Goal: Information Seeking & Learning: Learn about a topic

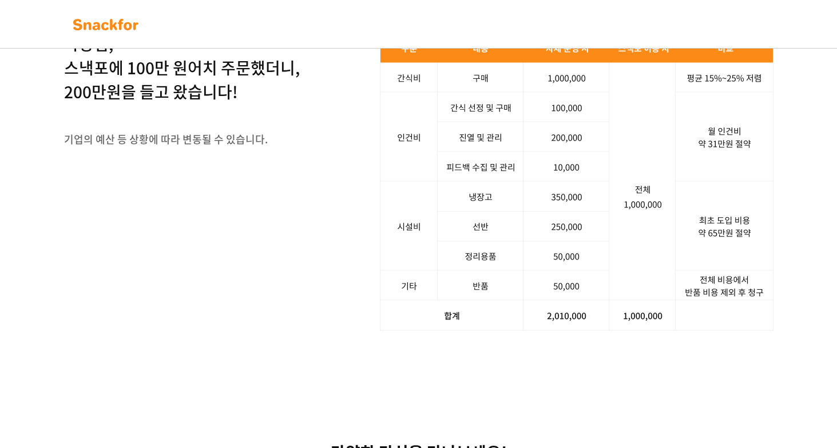
scroll to position [1512, 0]
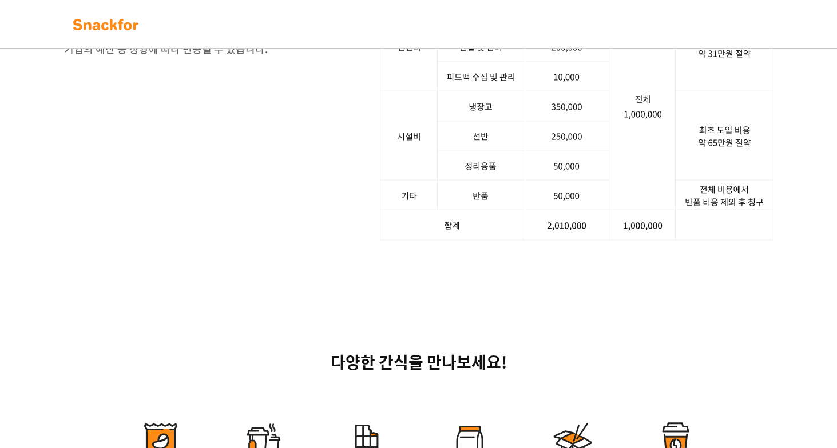
drag, startPoint x: 241, startPoint y: 157, endPoint x: 262, endPoint y: 167, distance: 23.5
click at [291, 84] on div "사장님, 스낵포에 100만 원어치 주문했더니, 200만원을 들고 왔습니다! 기업의 예산 등 상황에 따라 변동될 수 있습니다." at bounding box center [182, 13] width 236 height 142
drag, startPoint x: 520, startPoint y: 245, endPoint x: 533, endPoint y: 329, distance: 85.2
click at [519, 241] on img at bounding box center [576, 91] width 393 height 299
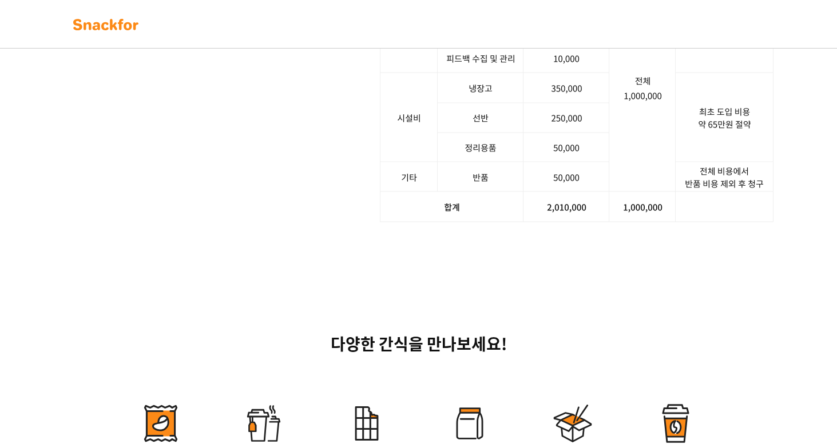
scroll to position [1543, 0]
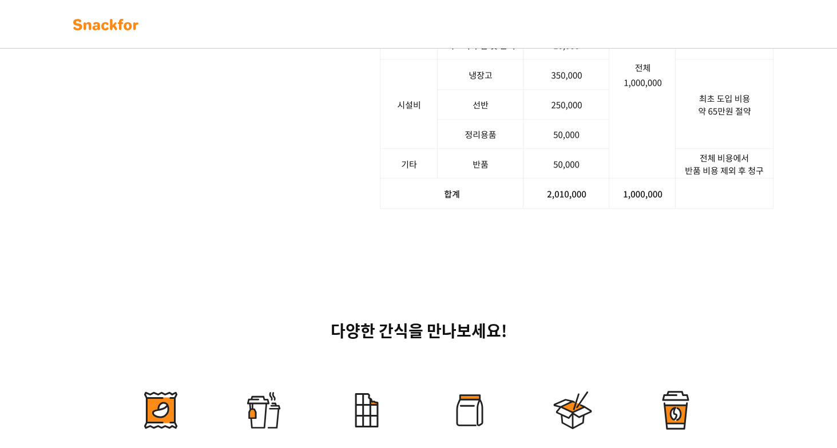
click at [659, 209] on img at bounding box center [576, 59] width 393 height 299
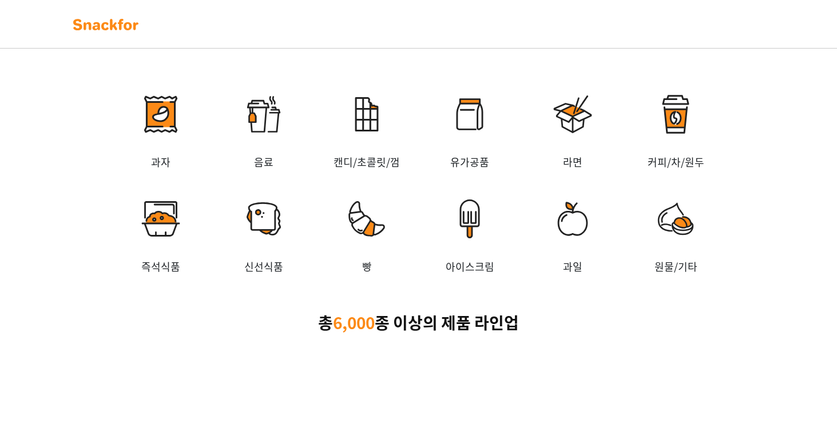
scroll to position [1135, 0]
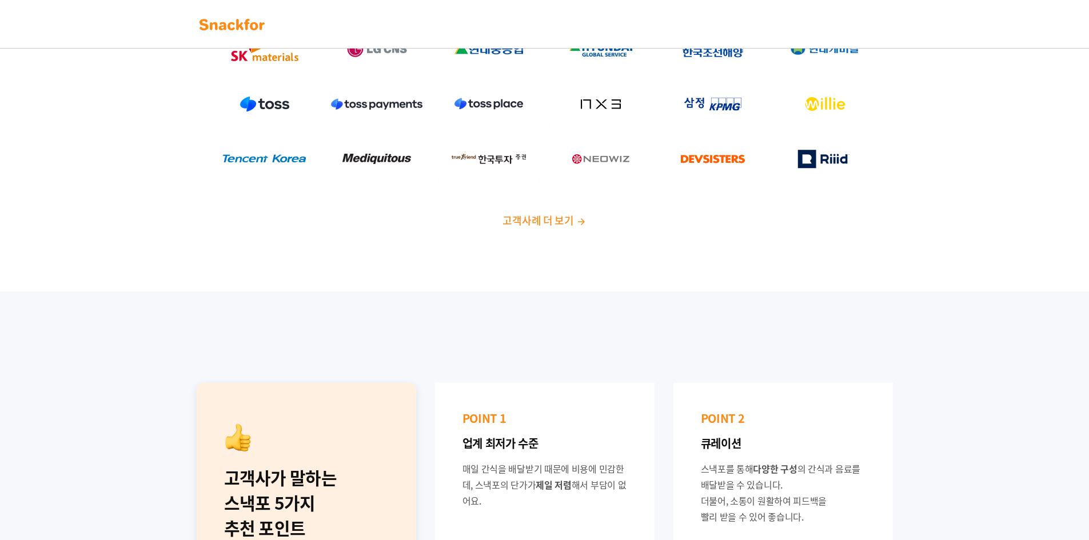
scroll to position [229, 0]
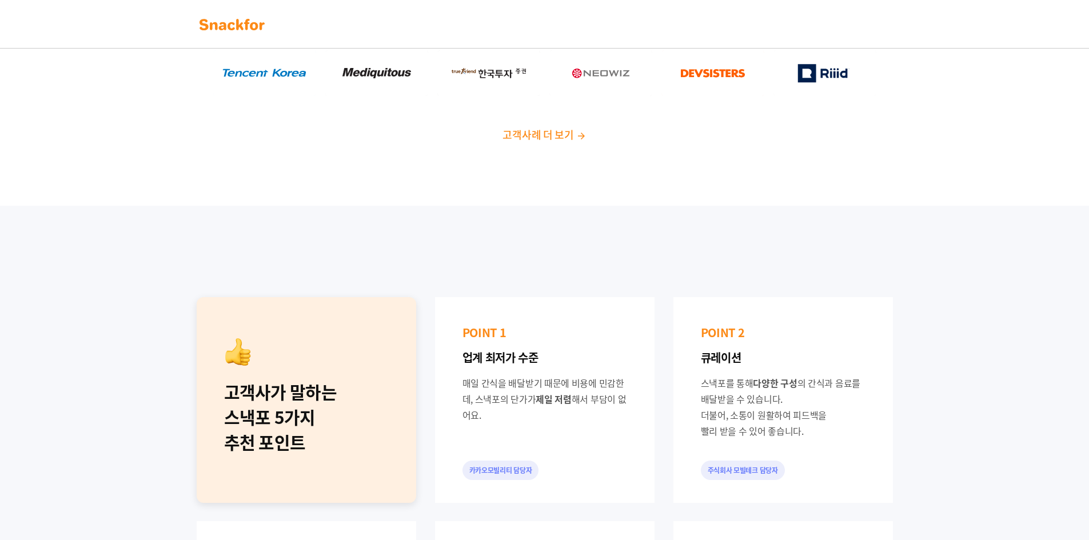
click at [646, 223] on div "고객사가 말하는 스낵포 5가지 추천 포인트 POINT 1 업계 최저가 수준 매일 간식을 배달받기 때문에 비용에 민감한데, 스낵포의 단가가 제일…" at bounding box center [544, 512] width 1089 height 613
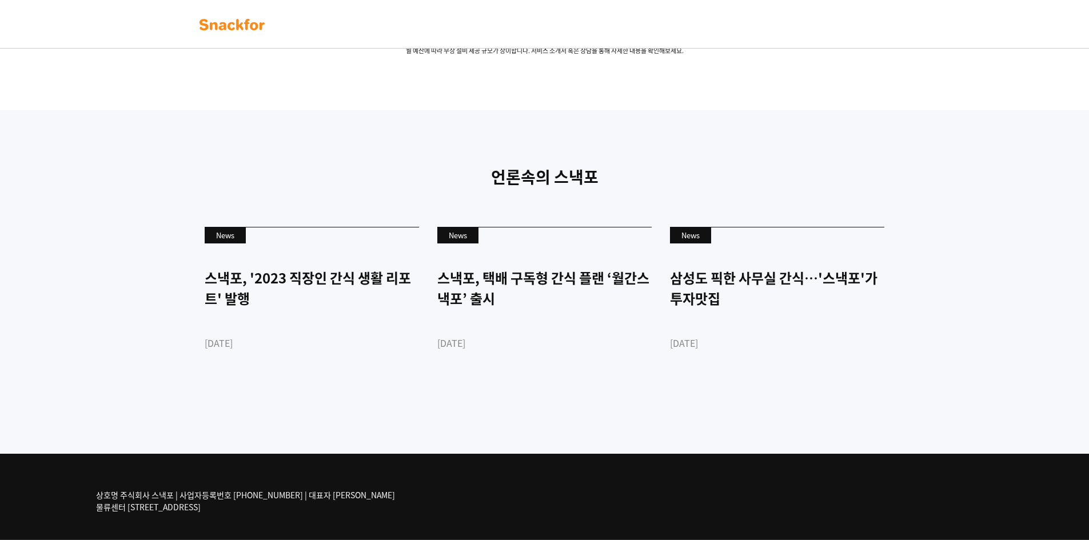
scroll to position [2327, 0]
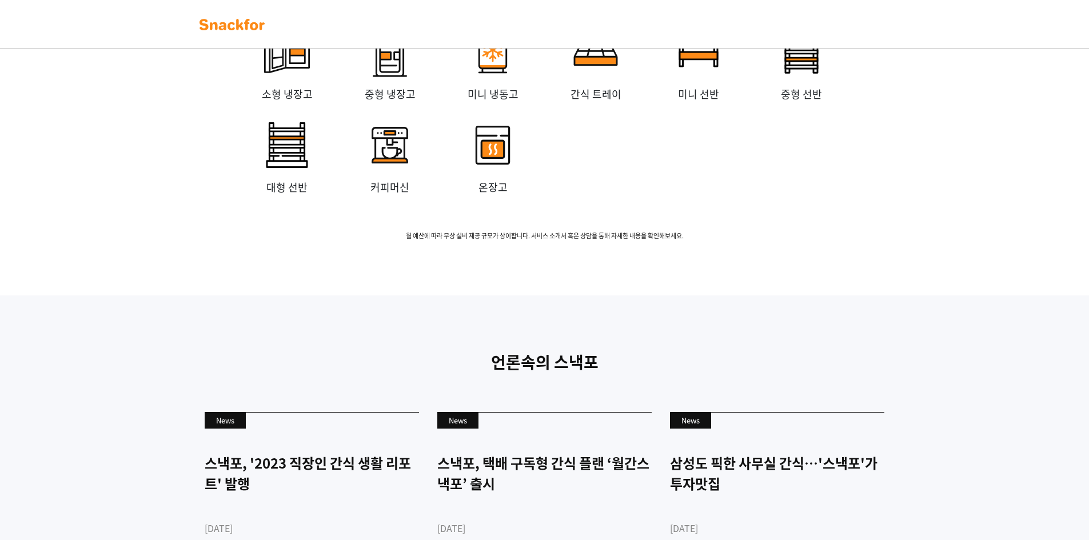
click at [387, 86] on img at bounding box center [390, 52] width 69 height 69
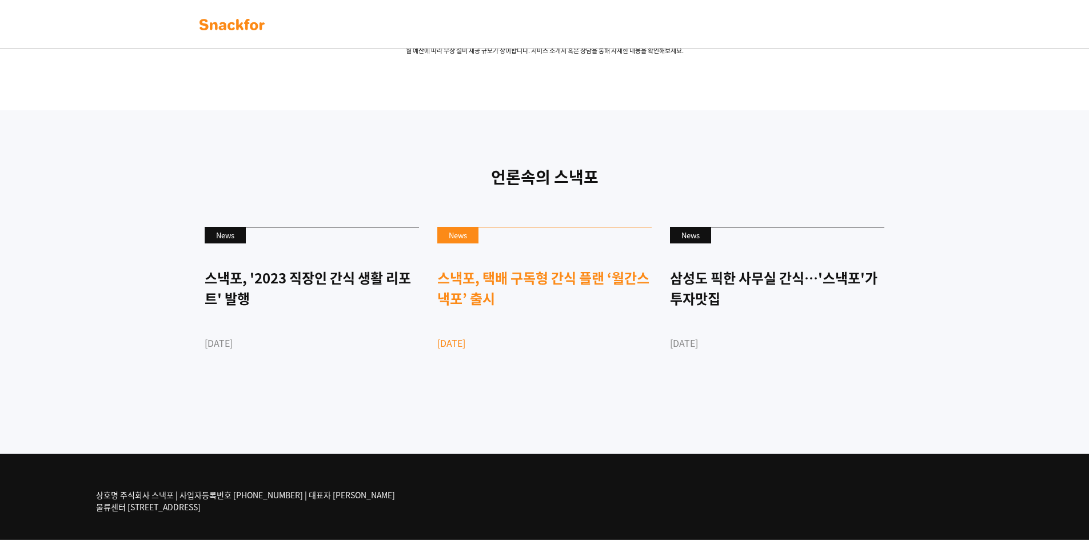
scroll to position [2674, 0]
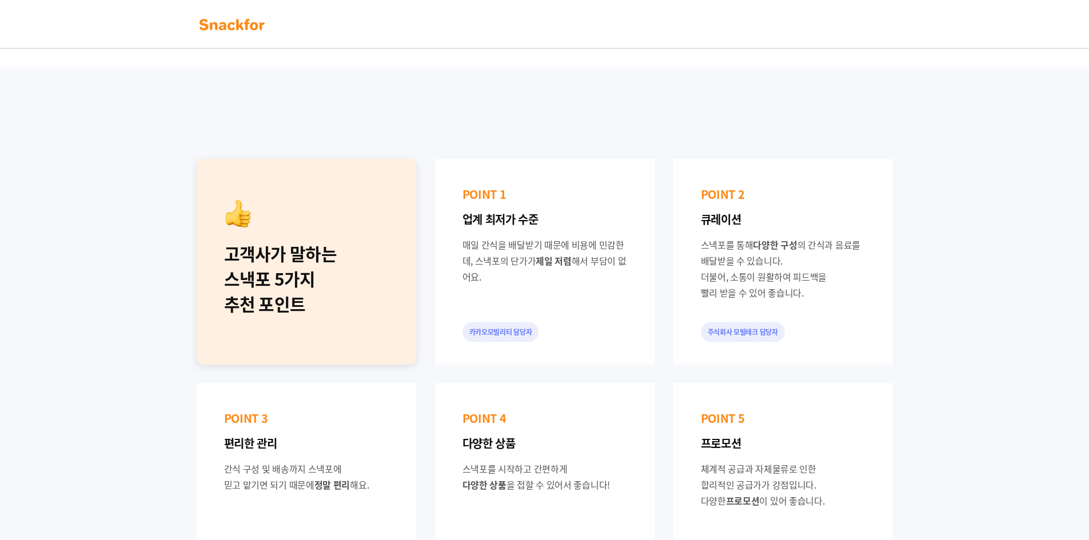
scroll to position [457, 0]
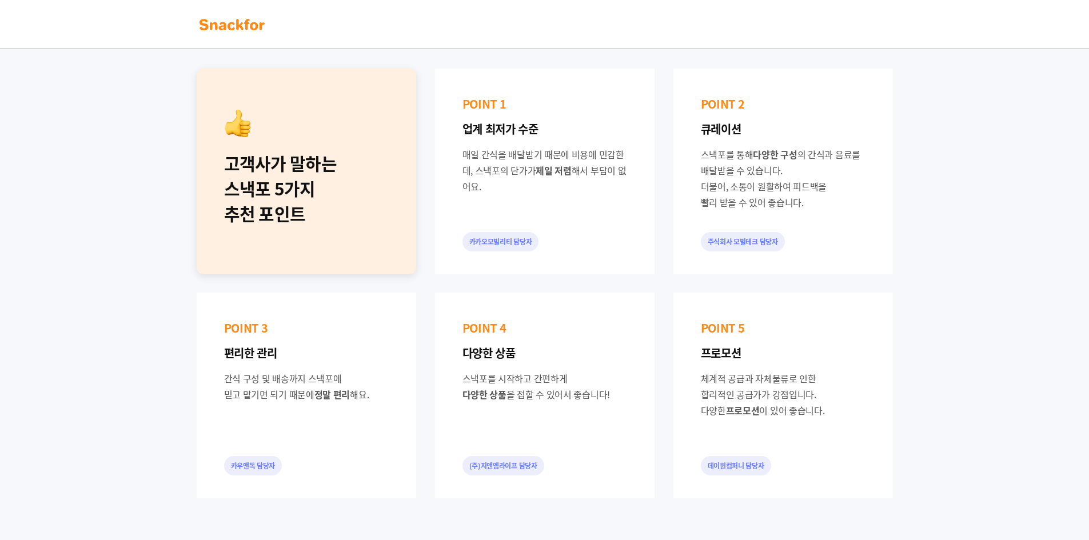
click at [555, 240] on div "POINT 1 업계 최저가 수준 매일 간식을 배달받기 때문에 비용에 민감한데, 스낵포의 단가가 제일 저렴 해서 부담이 없어요. 카카오모빌리티 …" at bounding box center [545, 172] width 220 height 206
click at [337, 234] on div "고객사가 말하는 스낵포 5가지 추천 포인트" at bounding box center [307, 172] width 220 height 206
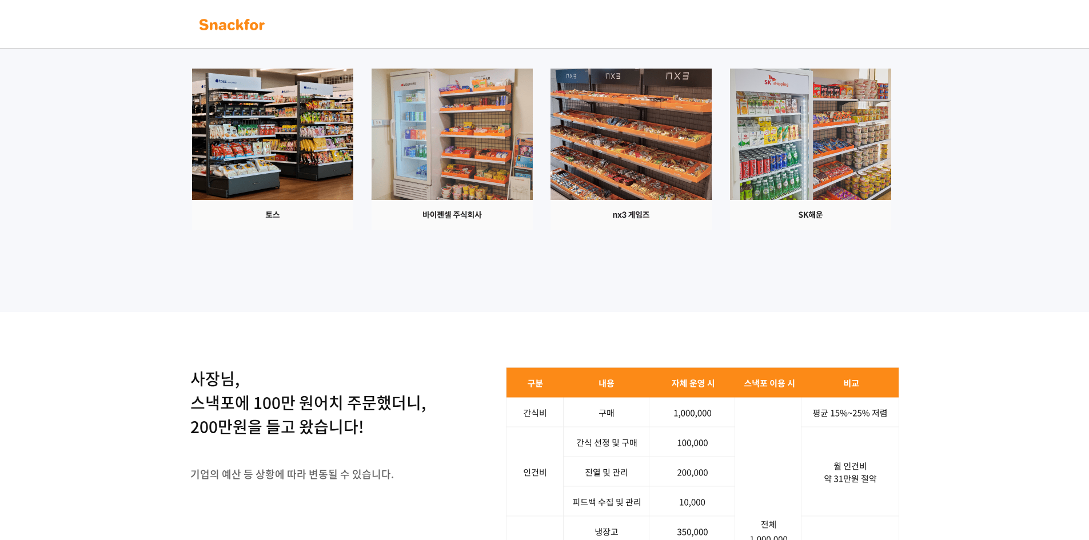
click at [730, 230] on img at bounding box center [810, 149] width 161 height 161
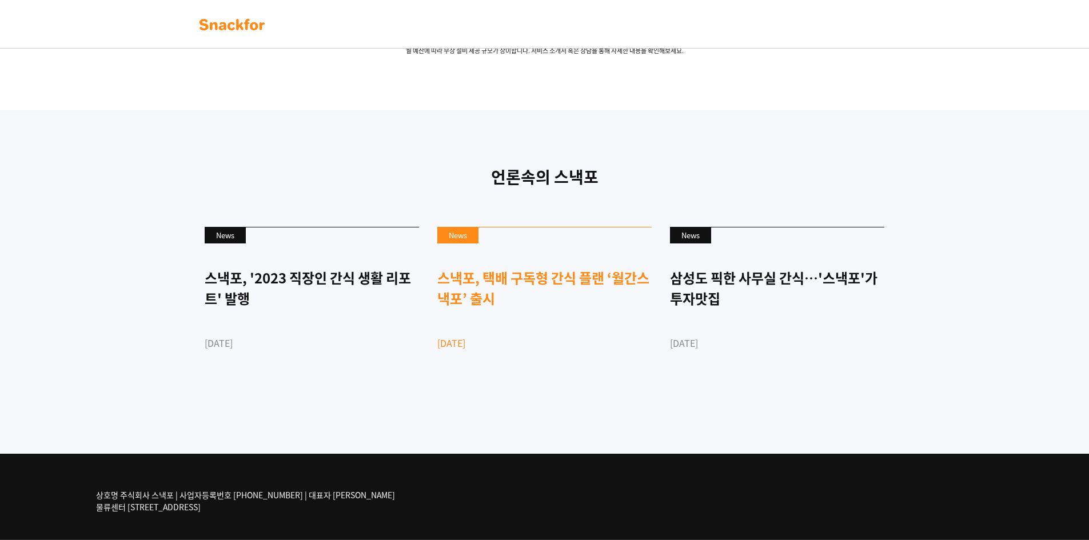
scroll to position [2674, 0]
click at [563, 352] on link "News 스낵포, 택배 구독형 간식 플랜 ‘월간스낵포’ 출시 2022-09-01" at bounding box center [544, 308] width 214 height 163
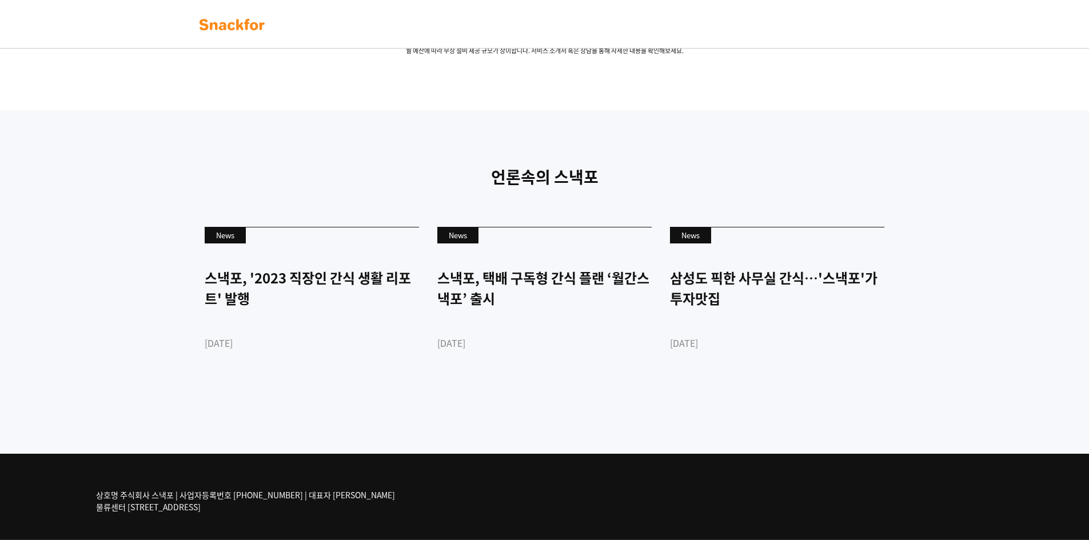
drag, startPoint x: 316, startPoint y: 496, endPoint x: 392, endPoint y: 504, distance: 76.5
click at [392, 504] on div "상호명 주식회사 스낵포 | 사업자등록번호 752-87-00835 | 대표자 이웅희 물류센터 경기도 광주시 추자동 303" at bounding box center [544, 497] width 915 height 86
click at [388, 514] on div "상호명 주식회사 스낵포 | 사업자등록번호 752-87-00835 | 대표자 이웅희 물류센터 경기도 광주시 추자동 303" at bounding box center [544, 497] width 915 height 86
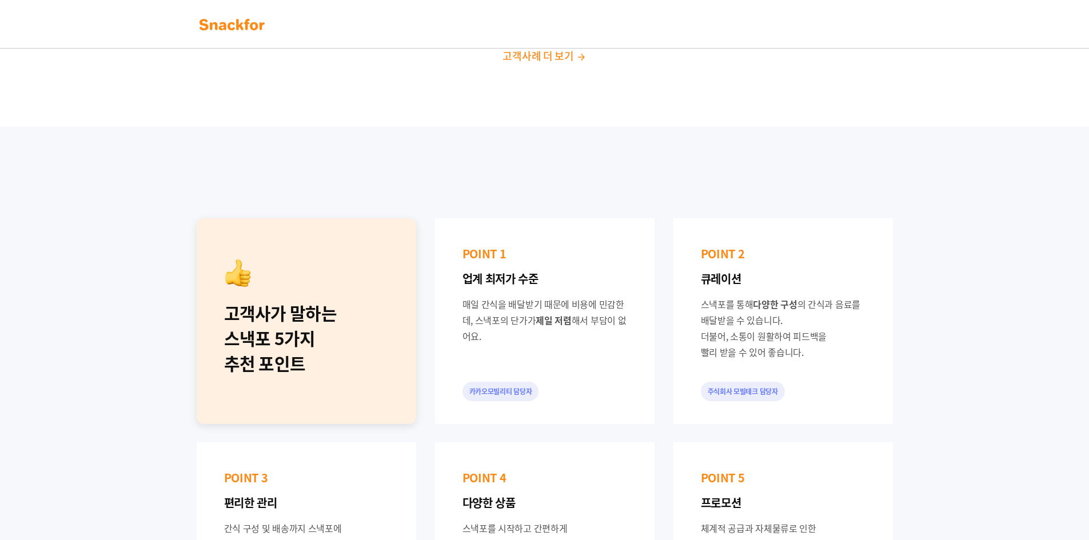
scroll to position [216, 0]
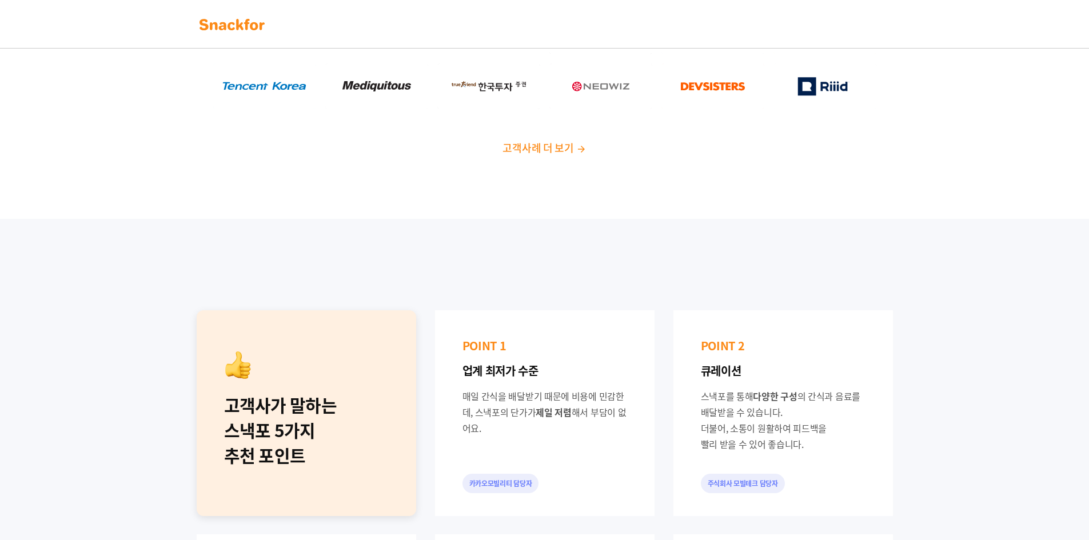
click at [548, 145] on span "고객사례 더 보기" at bounding box center [538, 147] width 71 height 15
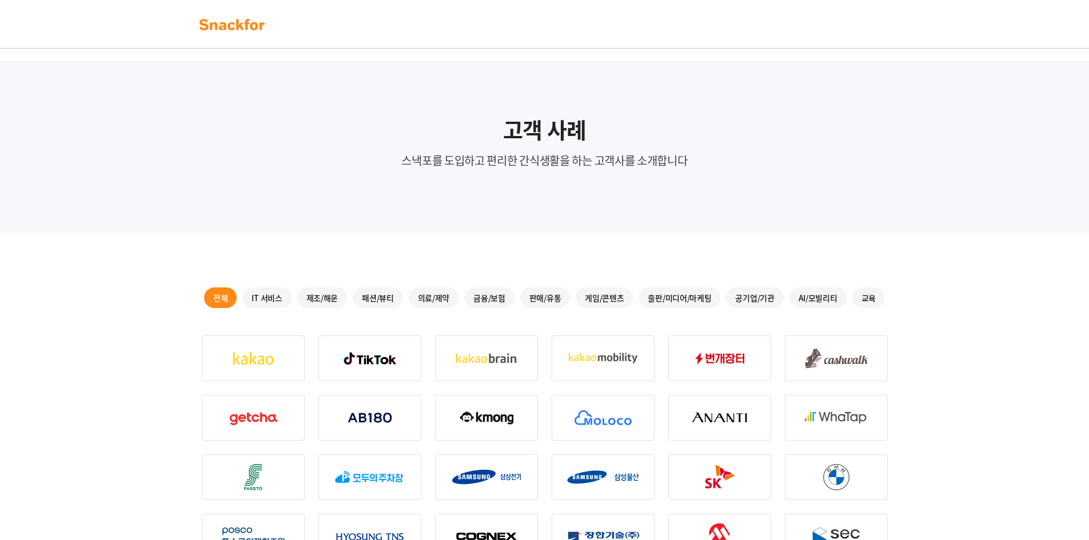
click at [254, 22] on img at bounding box center [232, 24] width 72 height 18
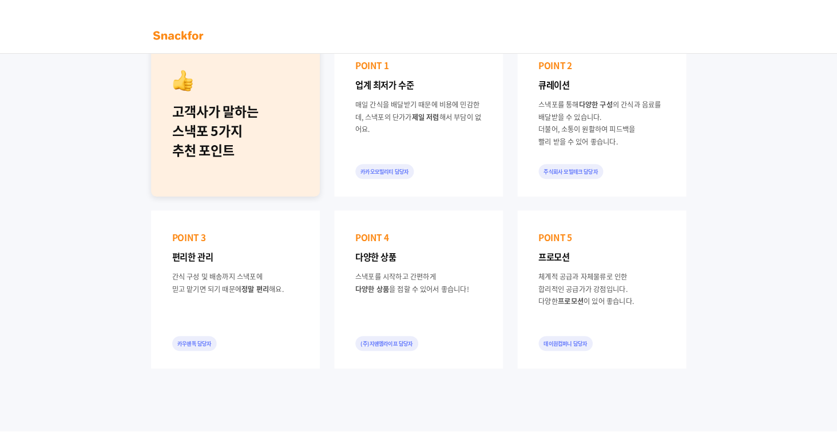
scroll to position [801, 0]
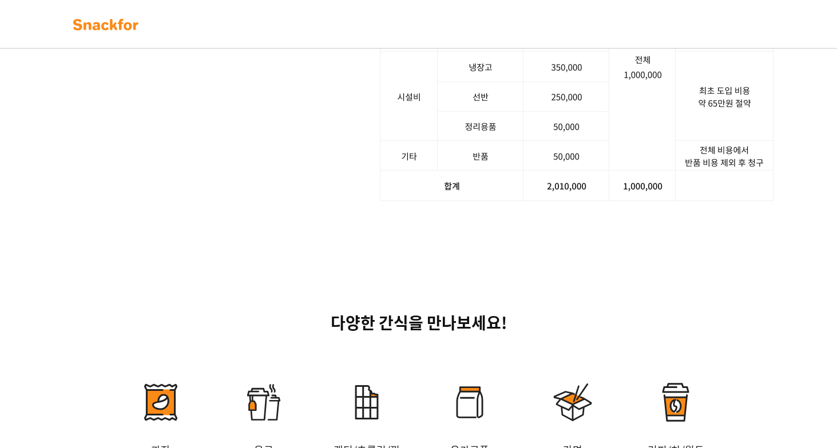
scroll to position [1715, 0]
